Goal: Answer question/provide support

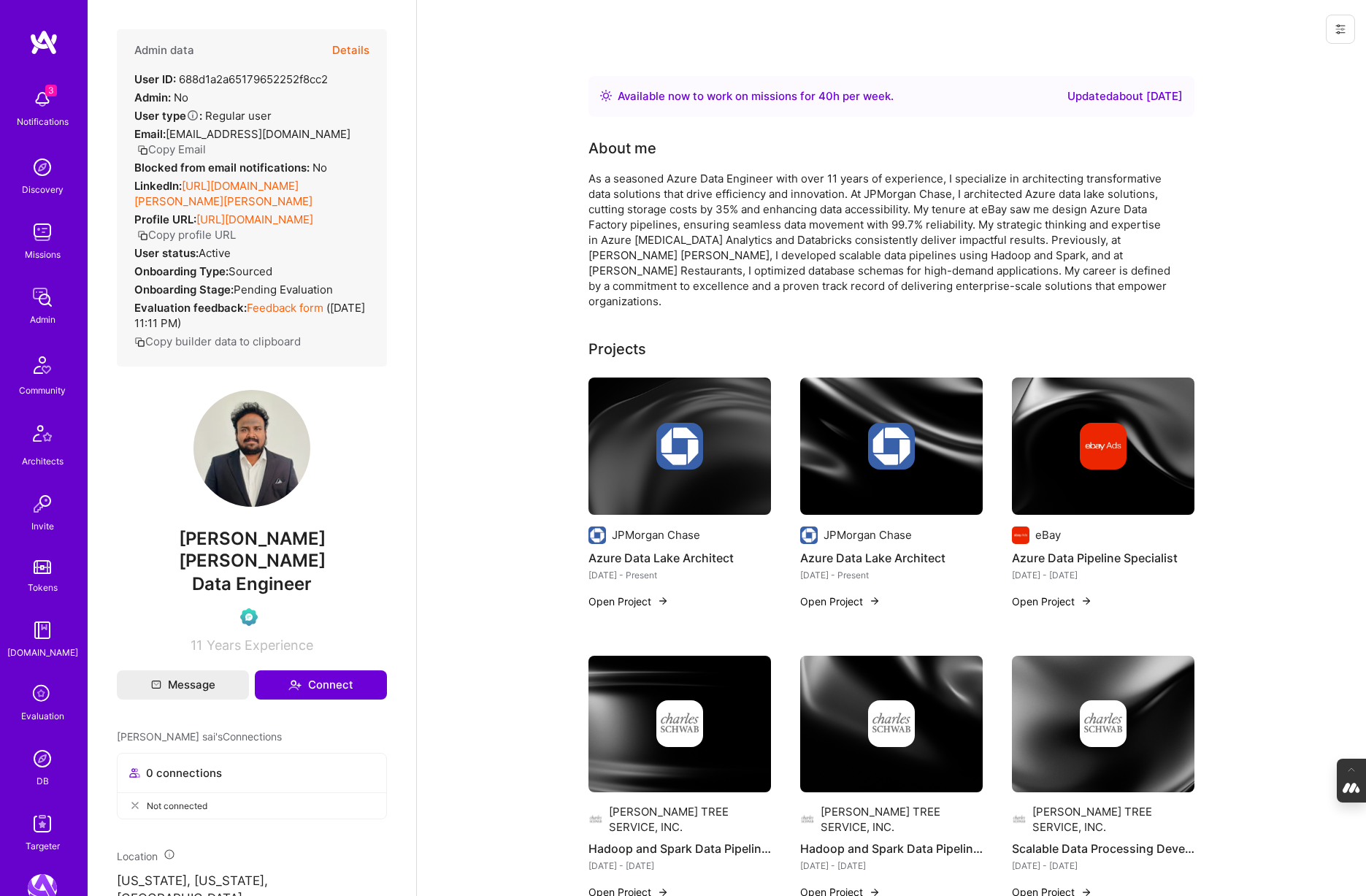
click at [45, 766] on img at bounding box center [42, 759] width 29 height 29
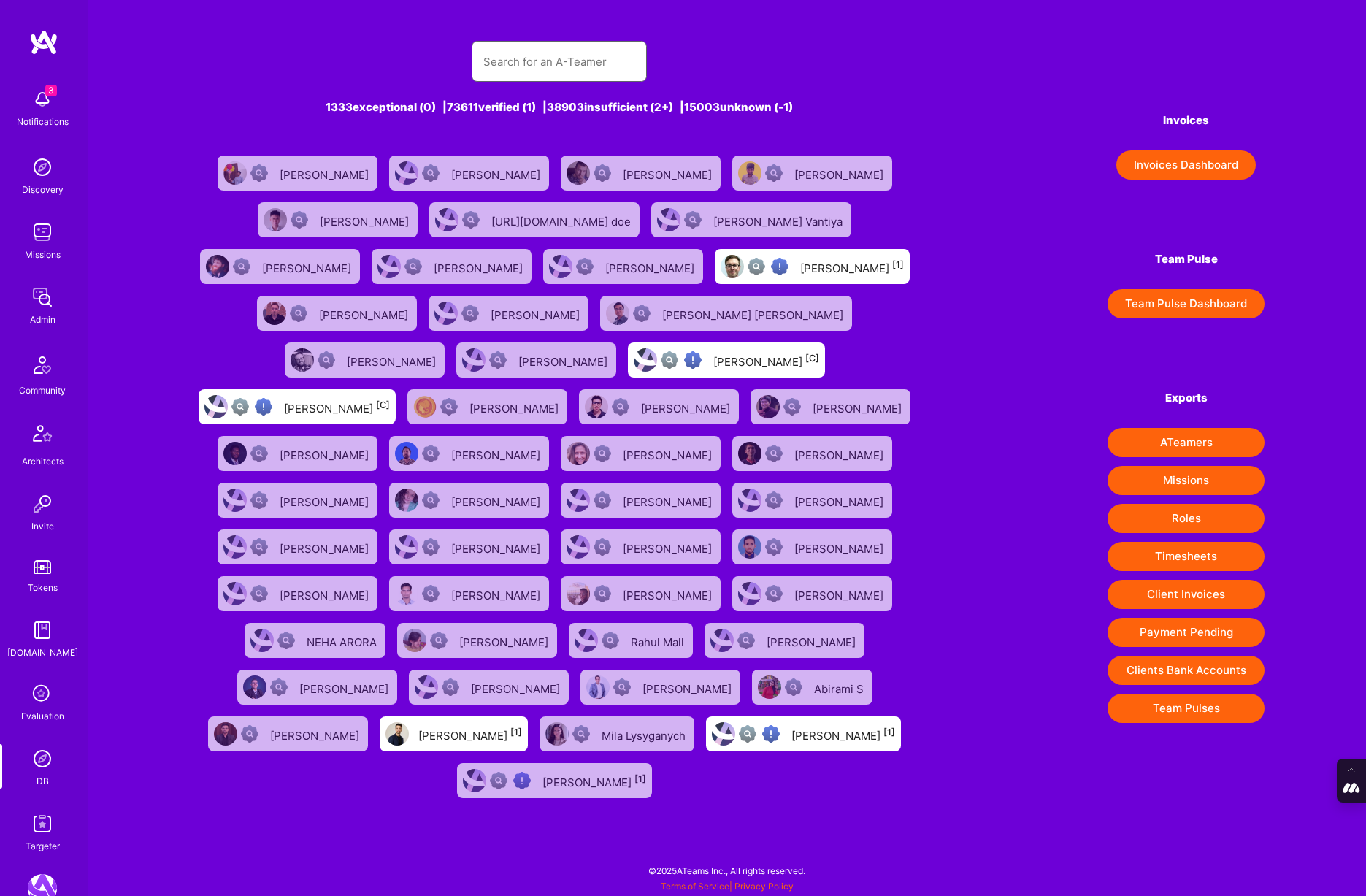
click at [575, 61] on input "text" at bounding box center [560, 61] width 152 height 38
paste input "ahmadbamieh@gmail.com"
type input "ahmadbamieh@gmail.com"
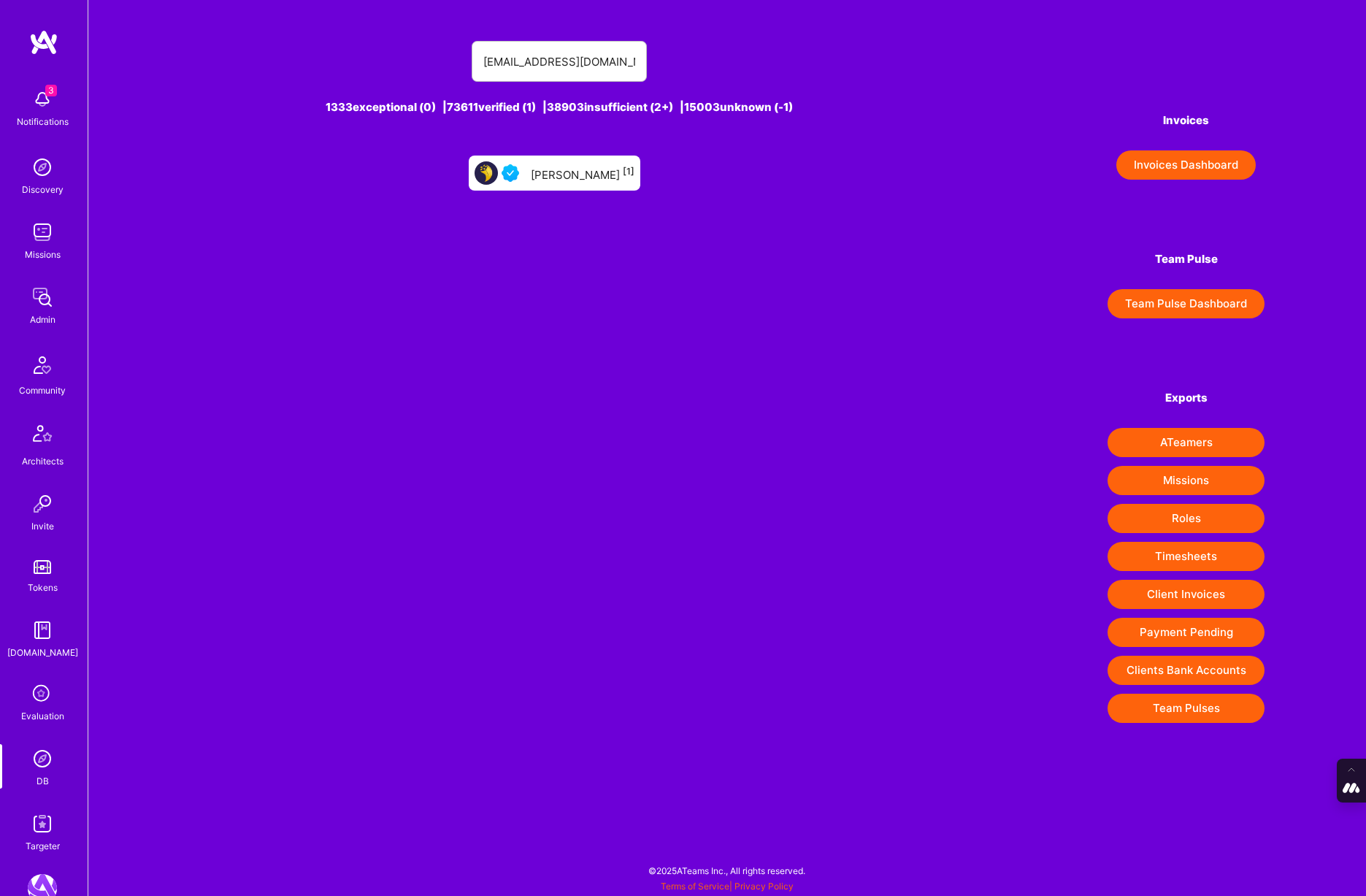
click at [565, 175] on div "Ahmad Bamieh [1]" at bounding box center [582, 173] width 104 height 19
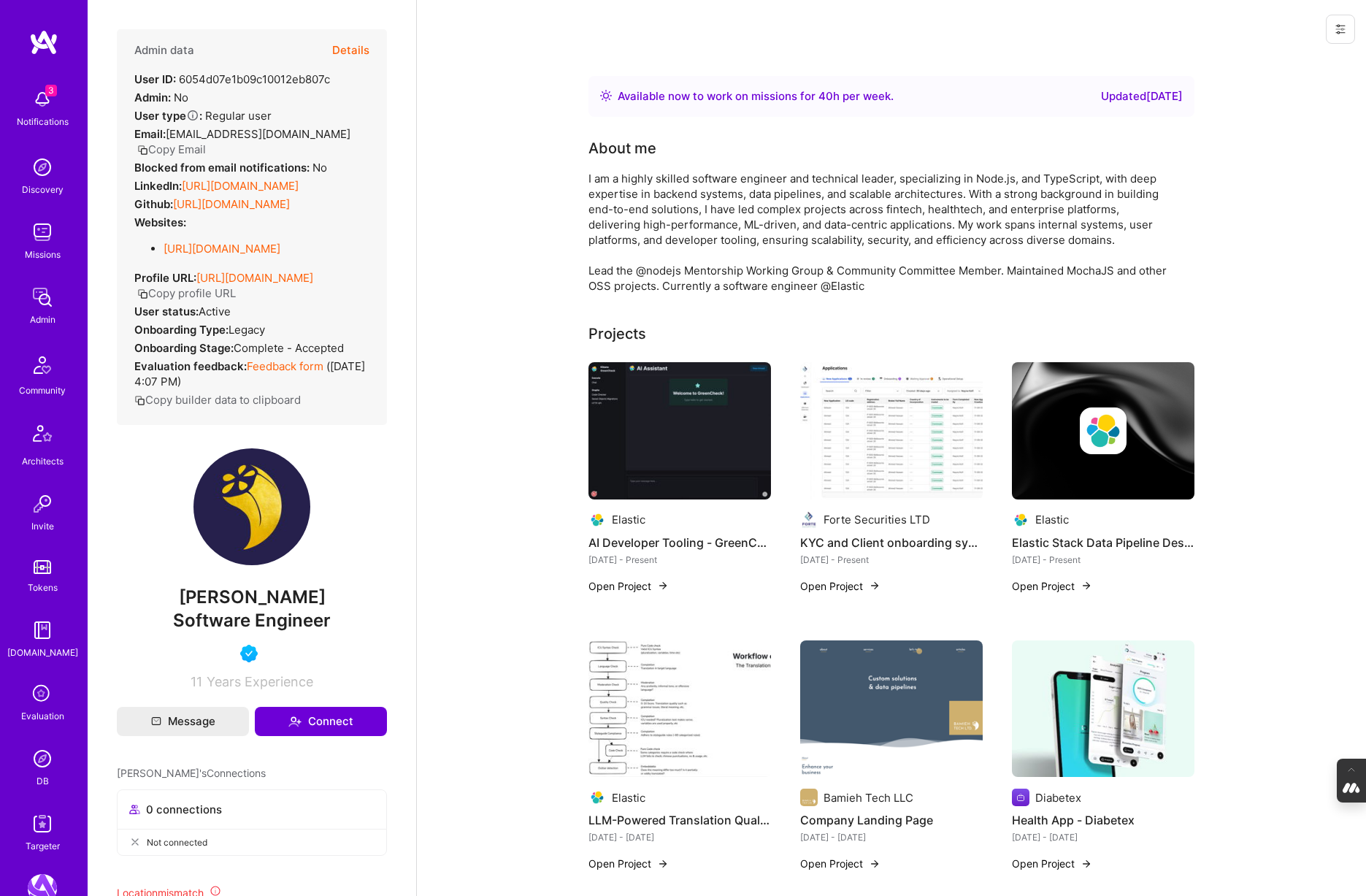
click at [351, 46] on button "Details" at bounding box center [351, 50] width 38 height 42
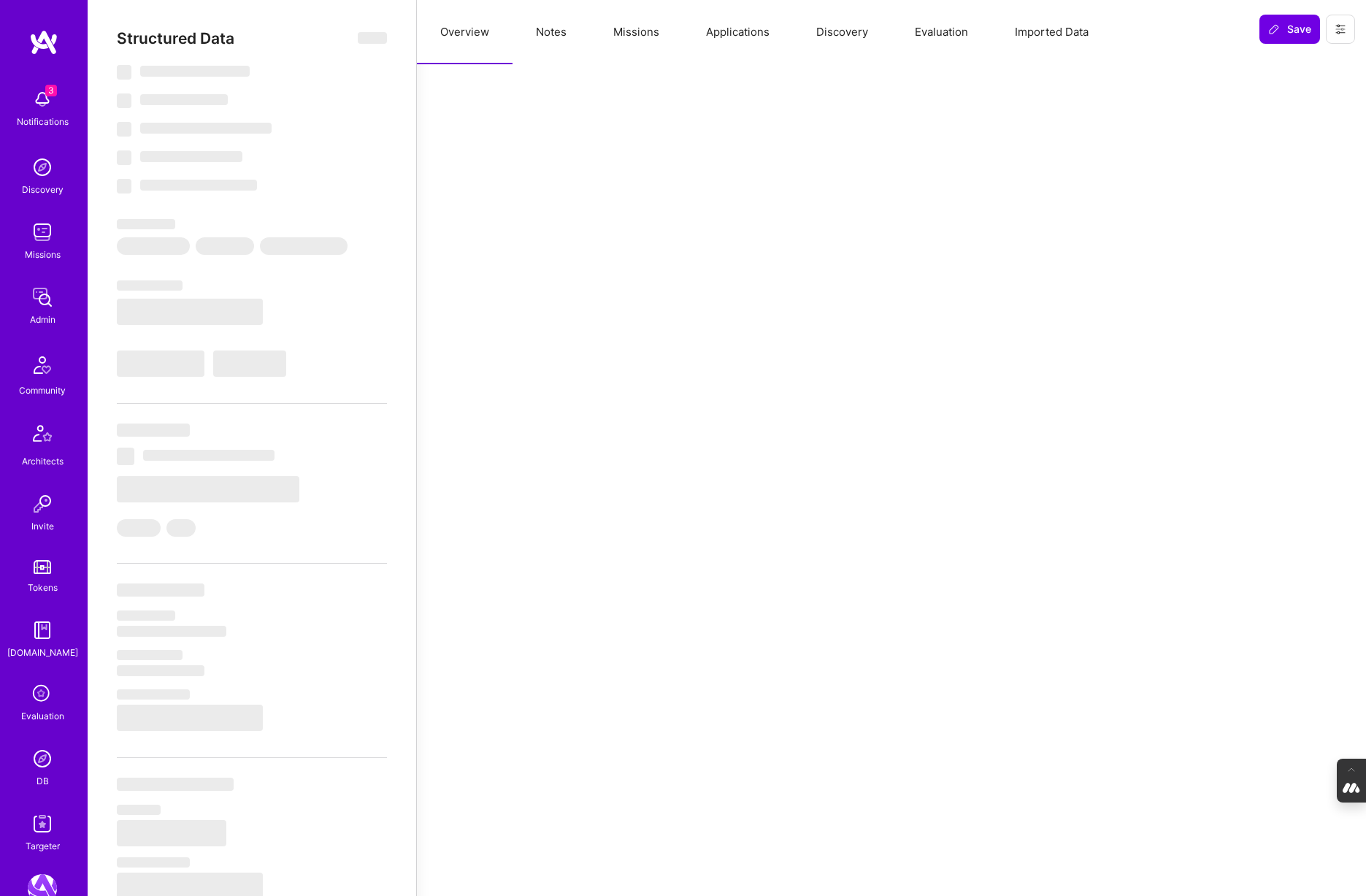
click at [661, 35] on button "Missions" at bounding box center [636, 32] width 93 height 64
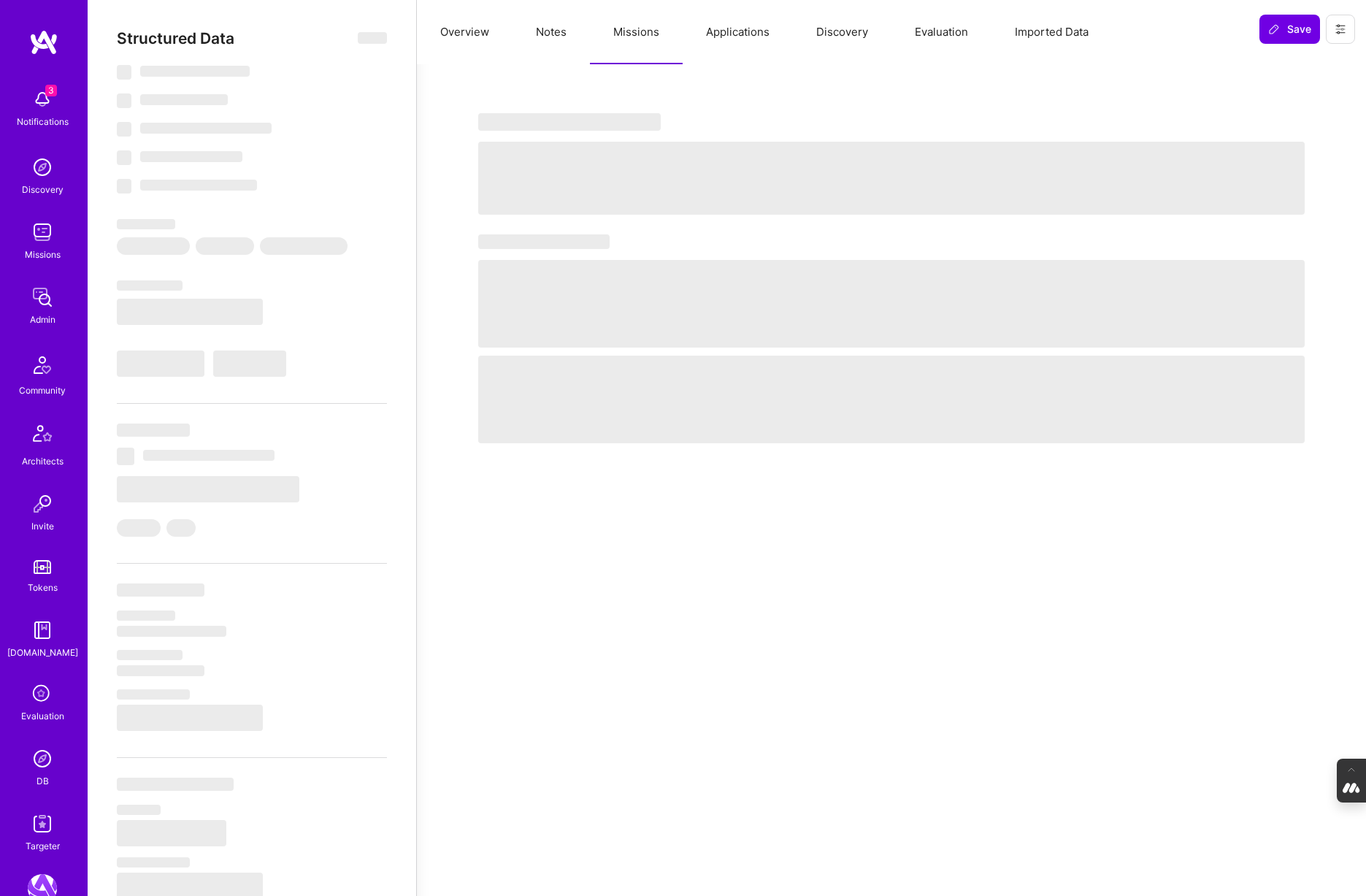
type textarea "x"
click at [742, 31] on button "Applications" at bounding box center [738, 32] width 111 height 64
select select "Right Now"
select select "5"
select select "4"
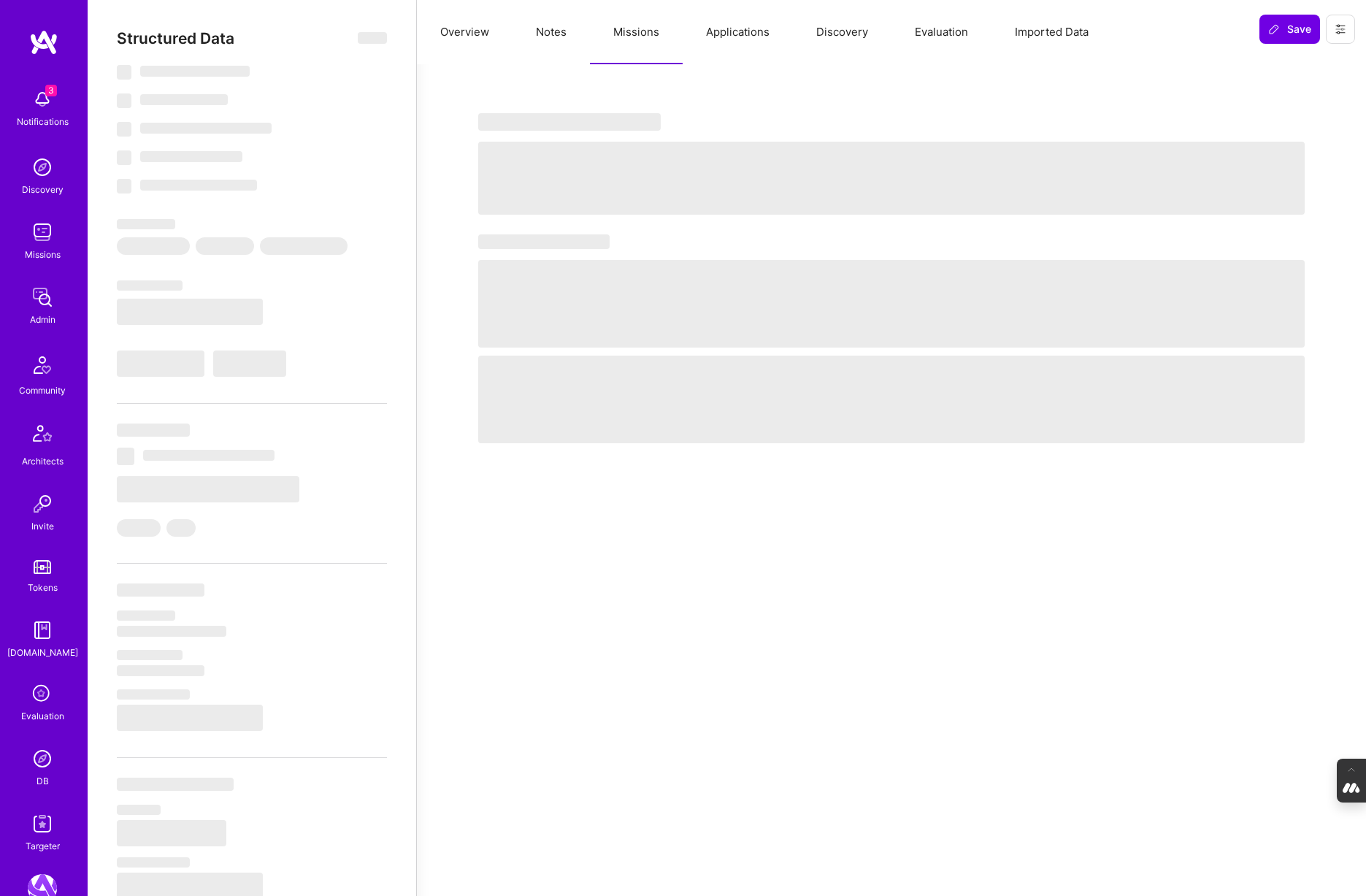
select select "6"
select select "AE"
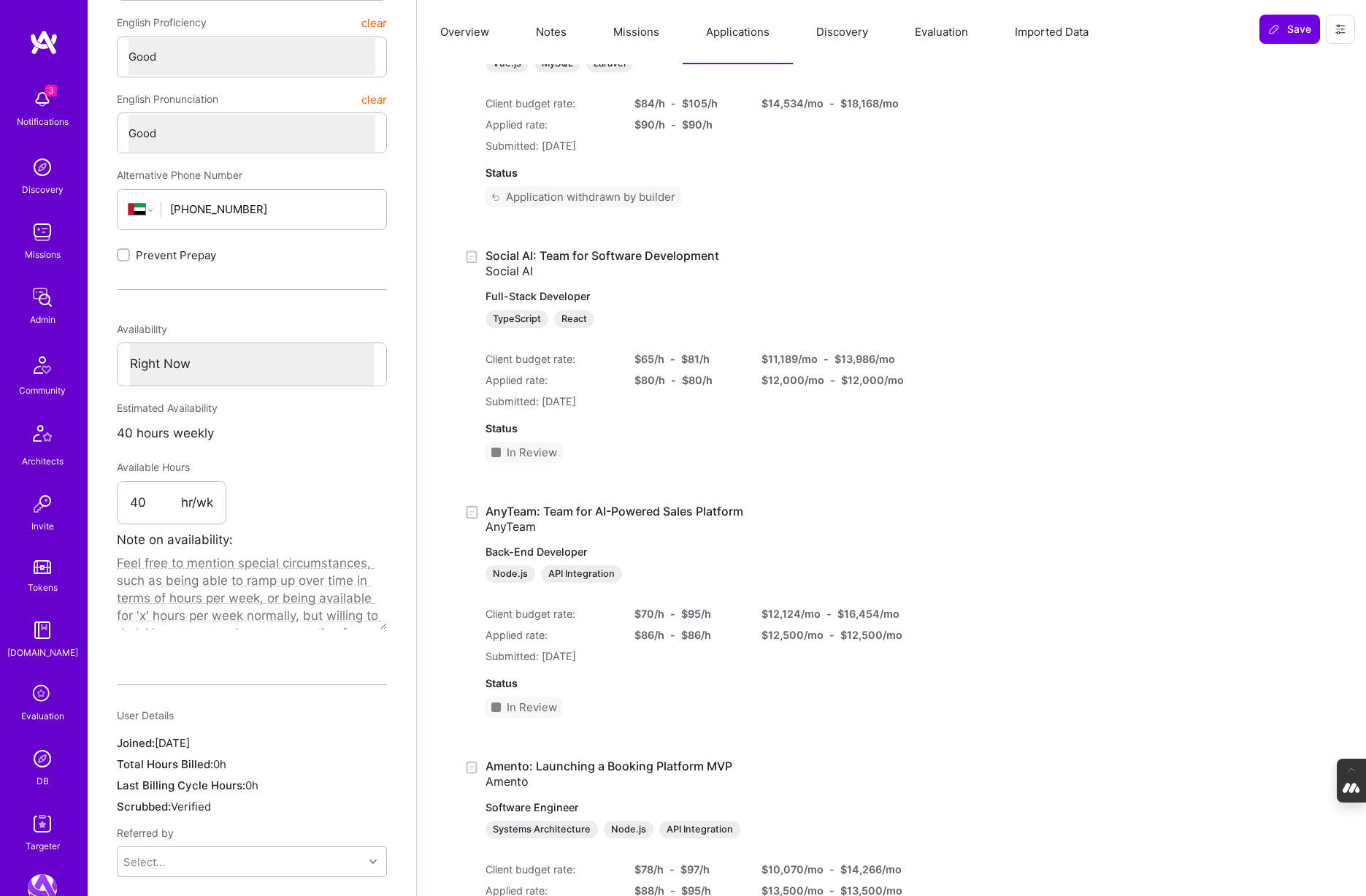
scroll to position [431, 0]
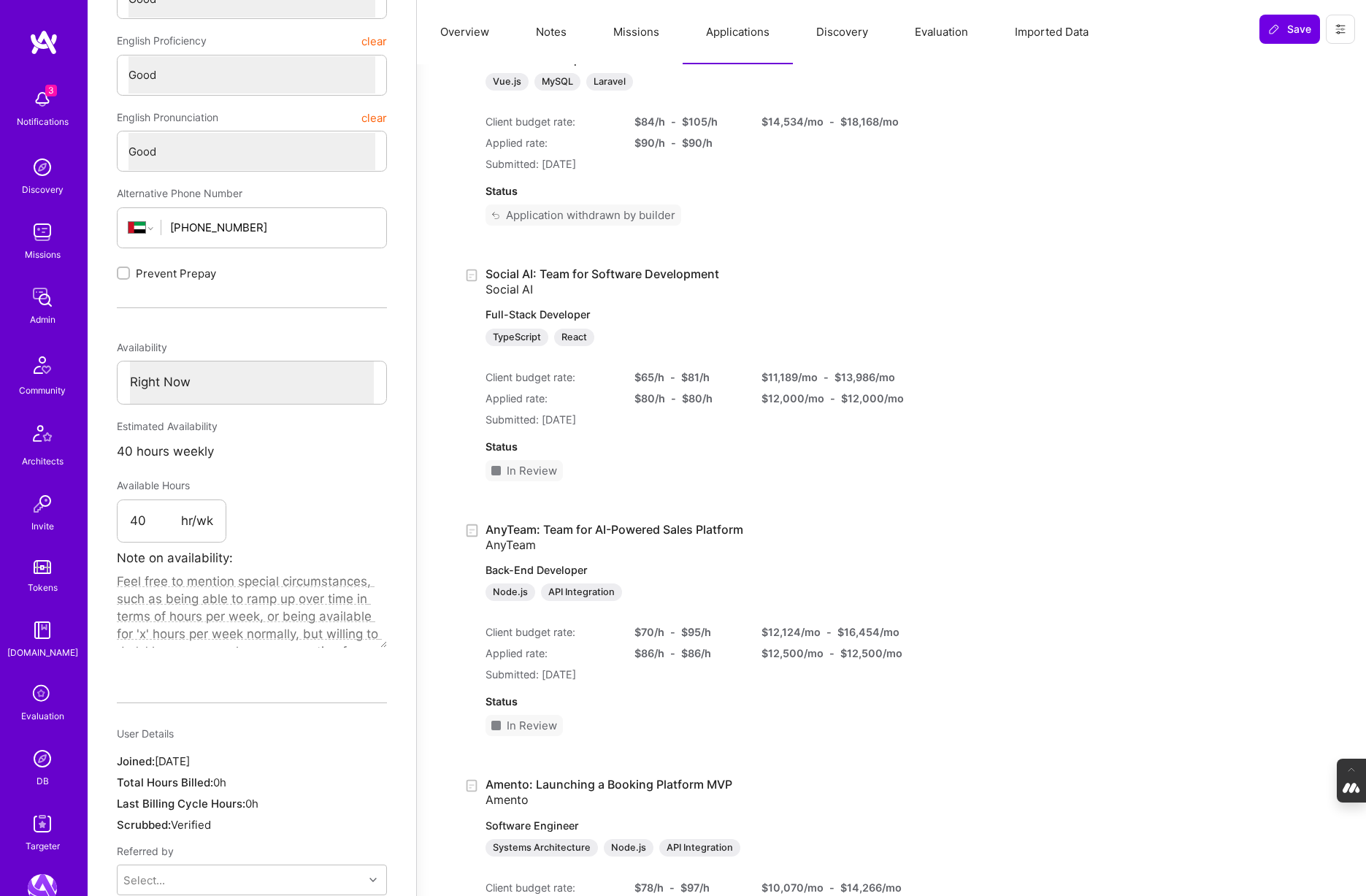
click at [954, 28] on button "Evaluation" at bounding box center [941, 32] width 100 height 64
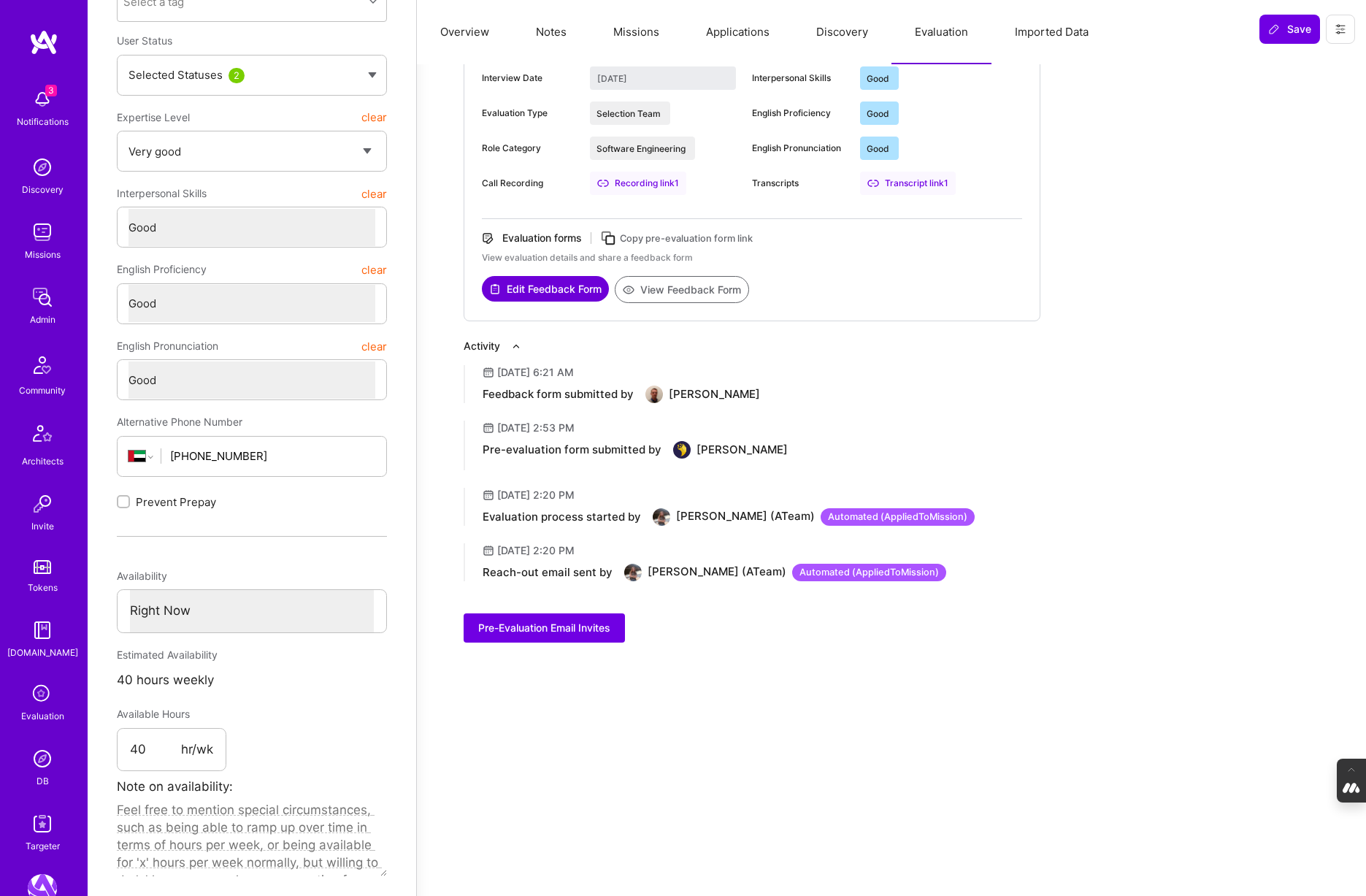
scroll to position [0, 0]
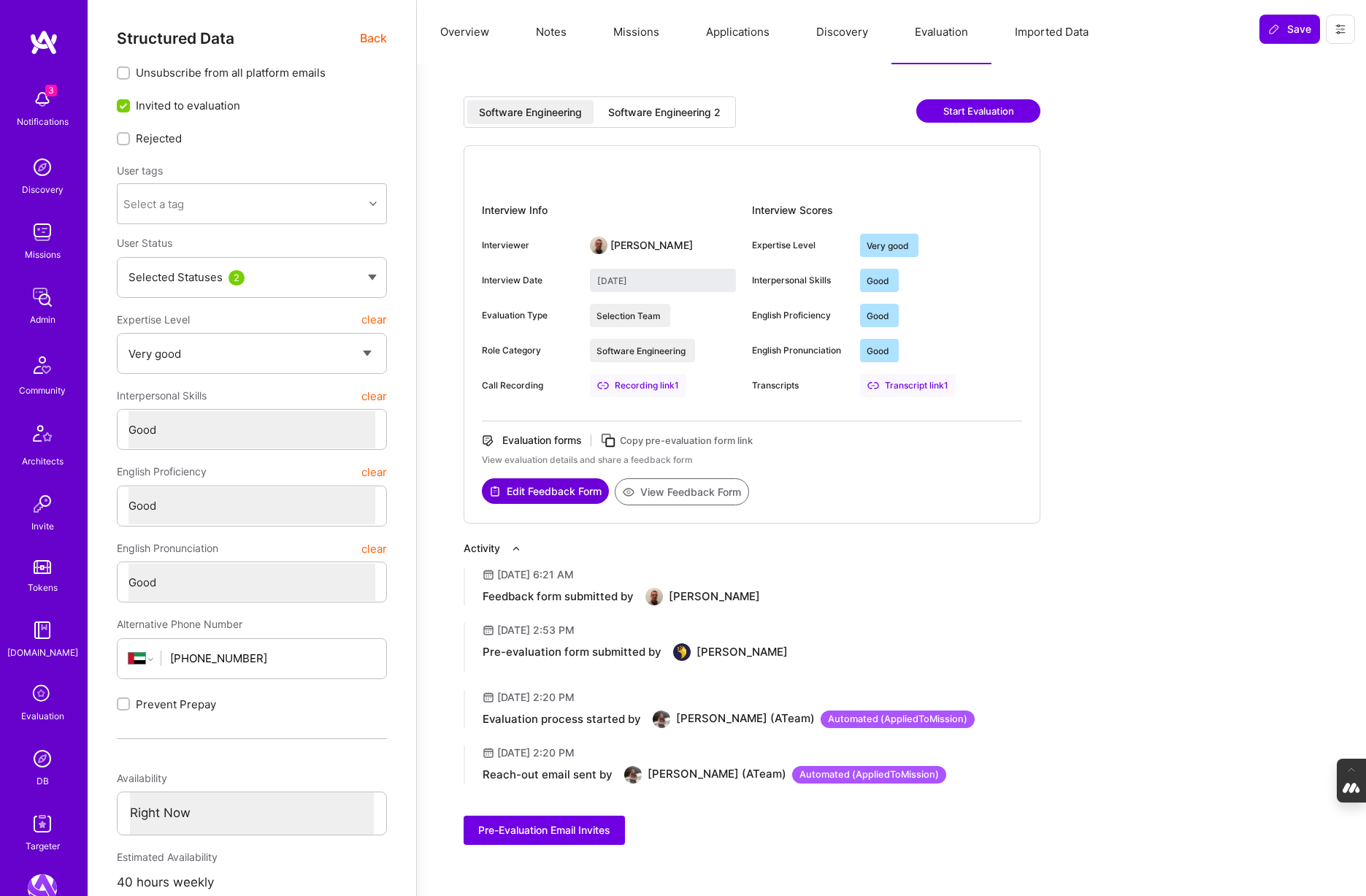
click at [697, 110] on div "Software Engineering 2" at bounding box center [664, 112] width 112 height 15
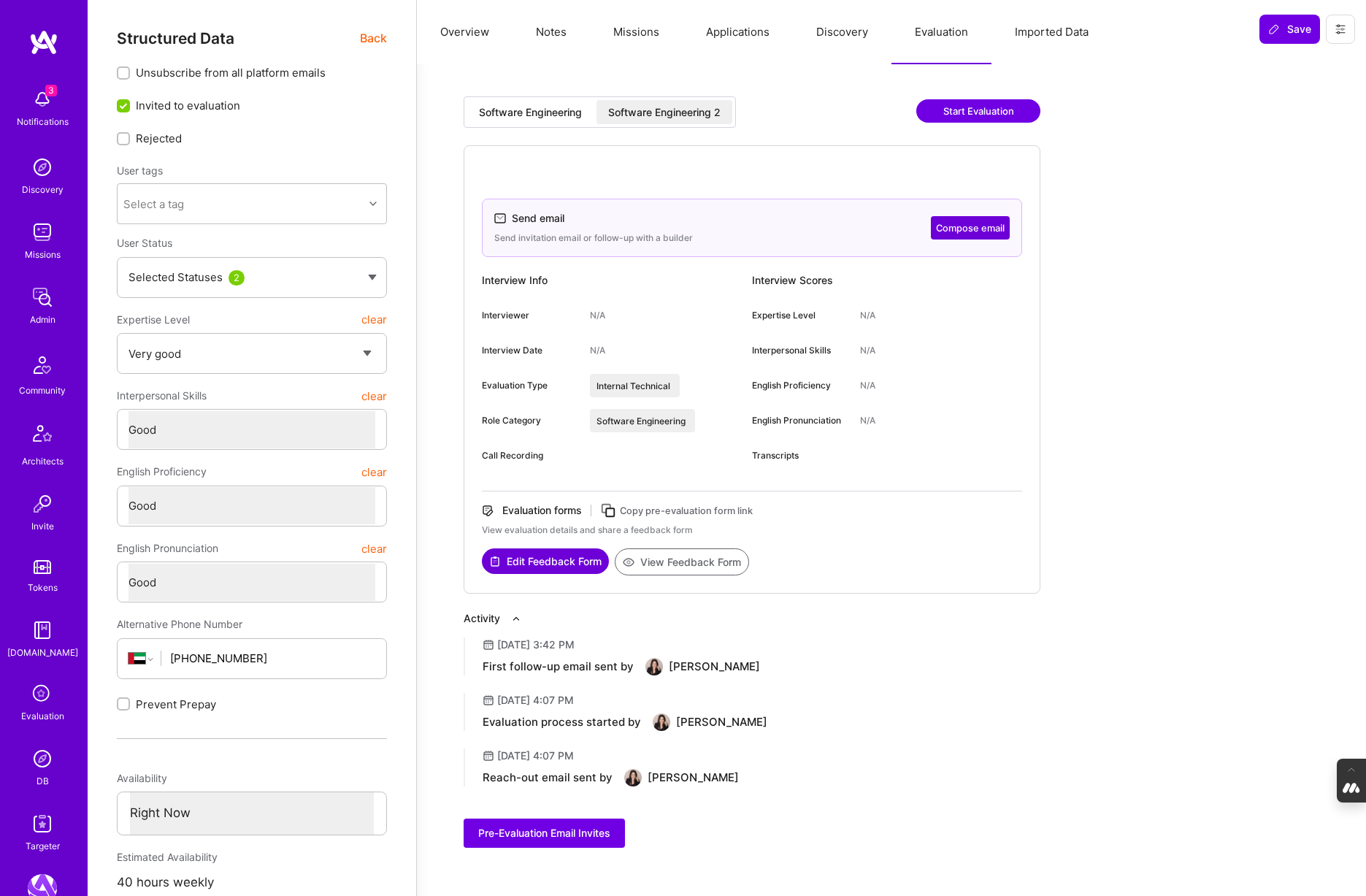
click at [612, 506] on icon at bounding box center [609, 511] width 17 height 17
click at [1344, 27] on icon at bounding box center [1341, 28] width 12 height 12
click at [1309, 66] on button "Login as Ahmad" at bounding box center [1278, 62] width 154 height 38
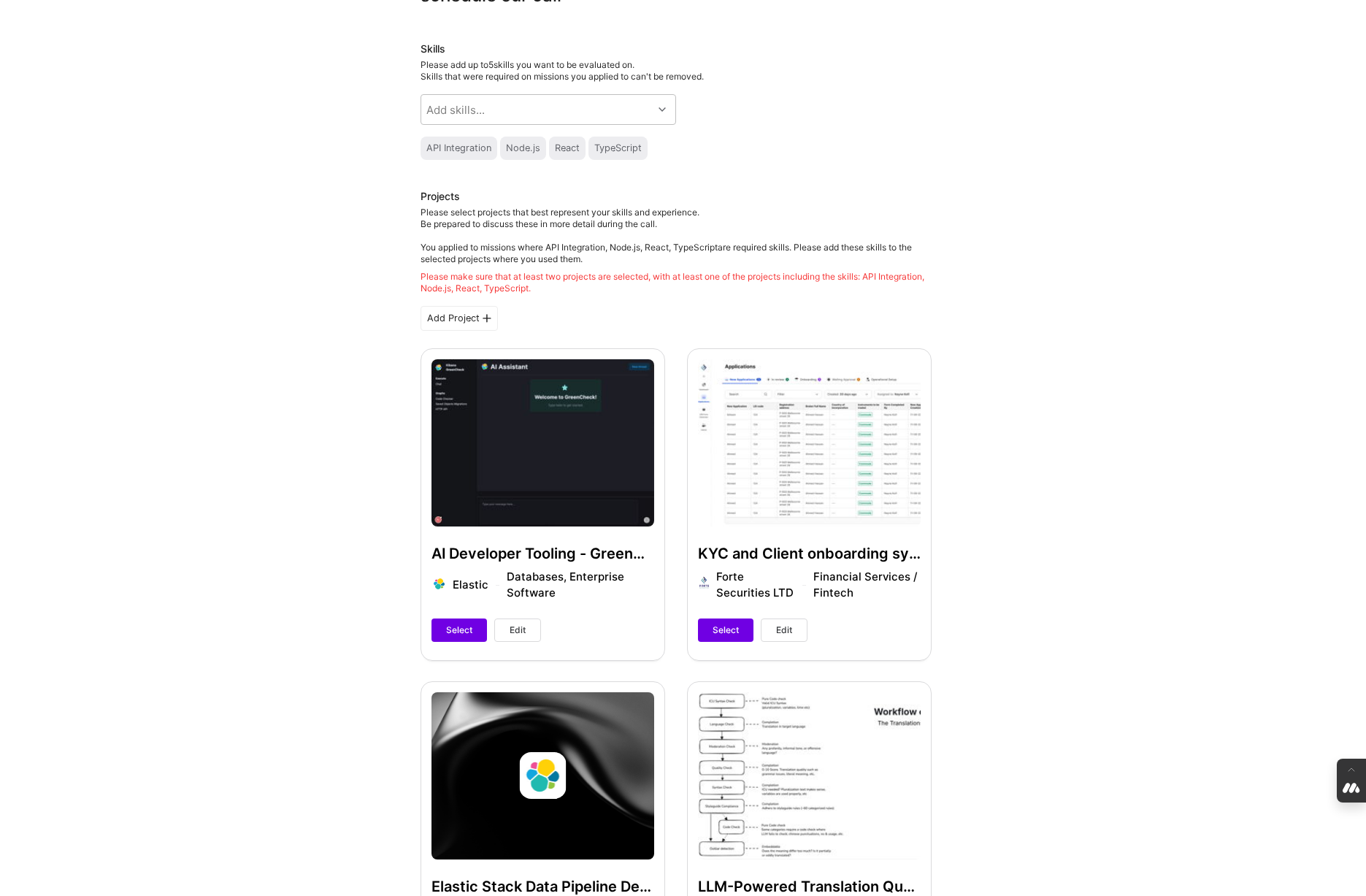
scroll to position [111, 0]
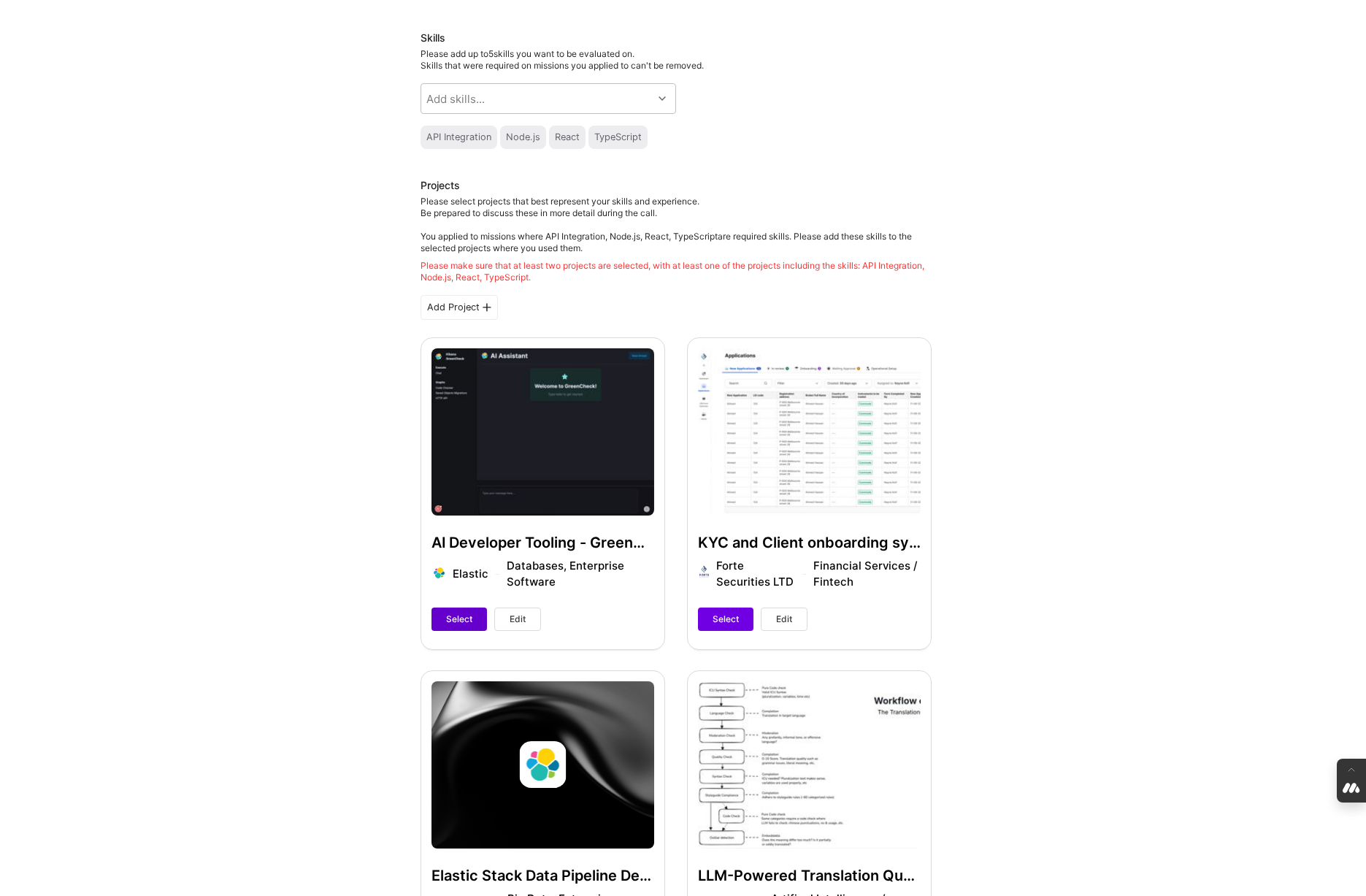
click at [460, 630] on button "Select" at bounding box center [459, 619] width 55 height 23
